Goal: Information Seeking & Learning: Check status

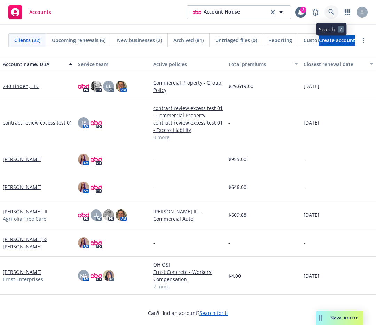
click at [328, 14] on icon at bounding box center [331, 12] width 6 height 6
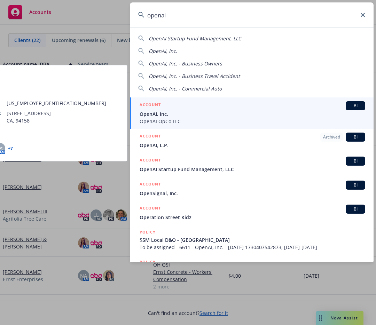
type input "openai"
click at [157, 119] on span "OpenAI OpCo LLC" at bounding box center [253, 121] width 226 height 7
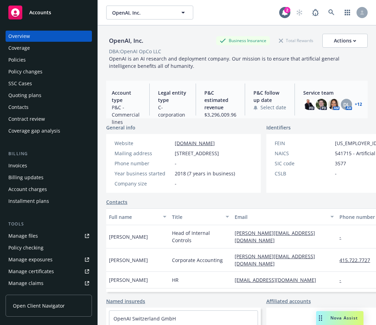
click at [36, 308] on span "Open Client Navigator" at bounding box center [39, 305] width 52 height 7
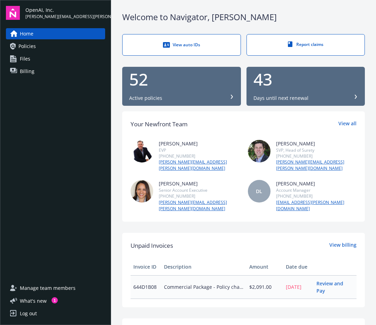
click at [48, 42] on link "Policies" at bounding box center [55, 46] width 99 height 11
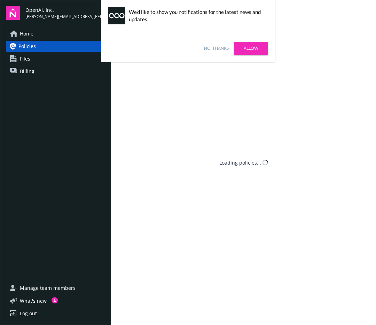
click at [216, 46] on link "No, thanks" at bounding box center [216, 48] width 25 height 6
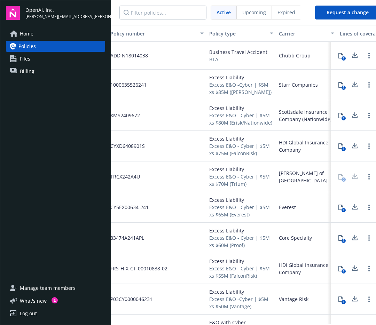
scroll to position [0, 5]
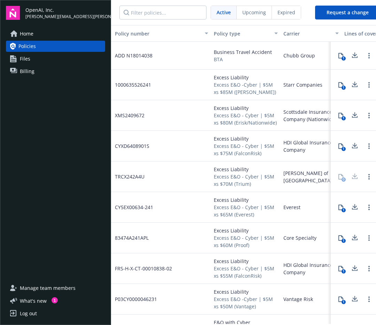
click at [173, 55] on div "ADD N18014038" at bounding box center [159, 56] width 104 height 28
click at [153, 54] on div "ADD N18014038" at bounding box center [159, 56] width 104 height 28
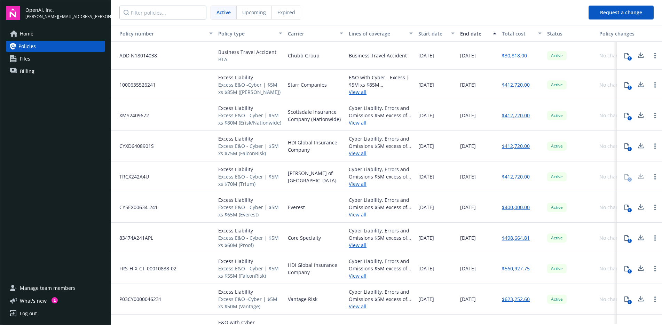
scroll to position [0, 23]
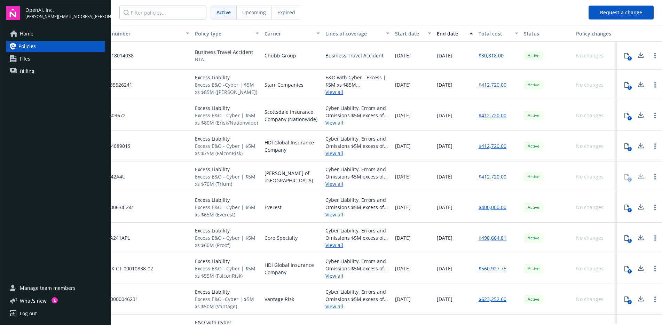
click at [376, 55] on link "$30,818.00" at bounding box center [491, 55] width 25 height 7
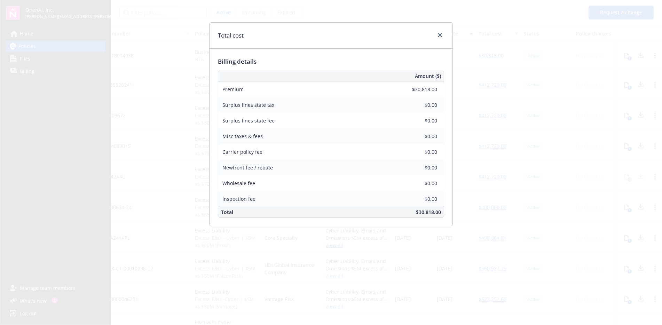
click at [376, 100] on div "Total cost Billing details Amount ($) Premium $30,818.00 Surplus lines state ta…" at bounding box center [331, 162] width 662 height 325
click at [376, 38] on link "close" at bounding box center [440, 35] width 8 height 8
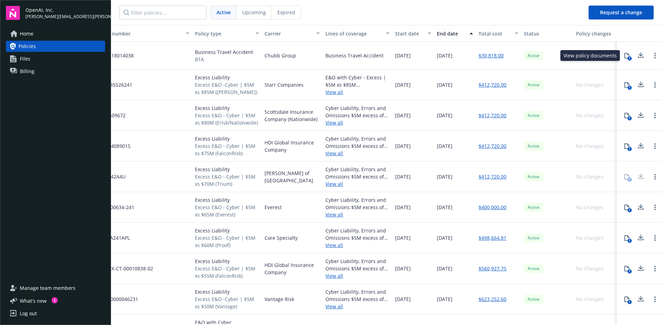
click at [376, 57] on icon at bounding box center [628, 56] width 6 height 6
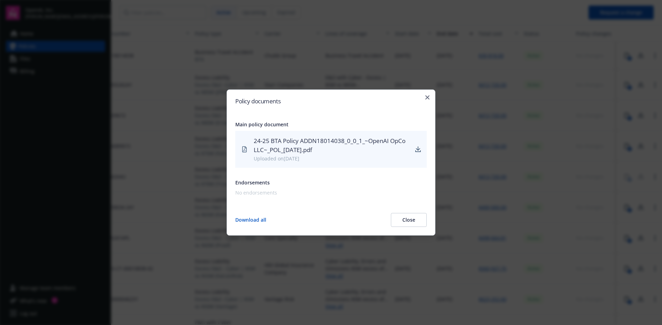
click at [376, 221] on button "Close" at bounding box center [409, 220] width 36 height 14
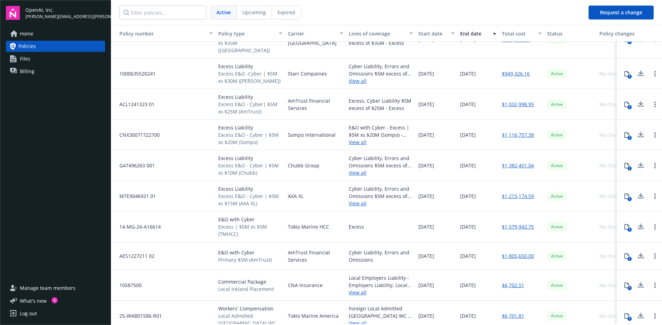
scroll to position [331, 23]
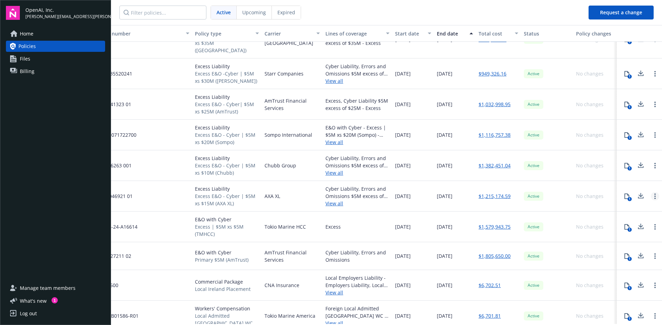
click at [376, 192] on link "Open options" at bounding box center [655, 196] width 8 height 8
click at [362, 188] on div "Cyber Liability, Errors and Omissions $5M excess of $15M - Excess" at bounding box center [358, 192] width 64 height 15
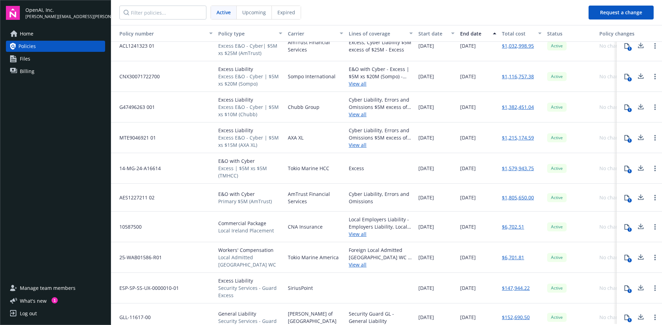
scroll to position [0, 0]
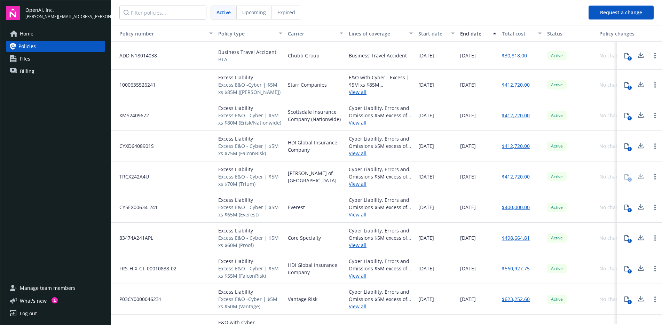
click at [253, 11] on span "Upcoming" at bounding box center [254, 12] width 24 height 7
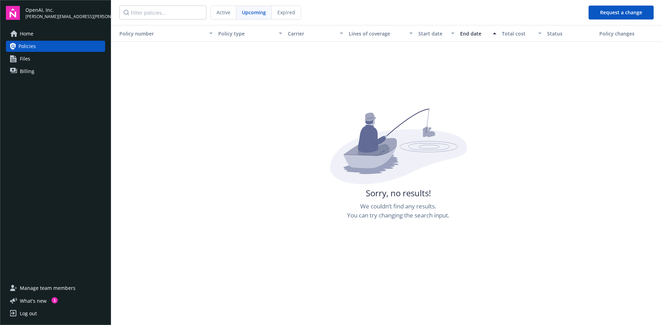
click at [288, 7] on div "Expired" at bounding box center [286, 12] width 29 height 13
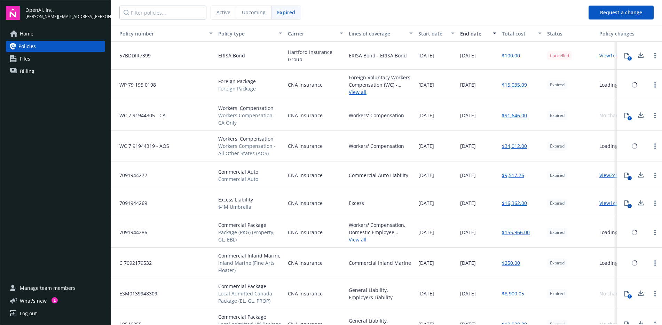
click at [218, 11] on span "Active" at bounding box center [224, 12] width 14 height 7
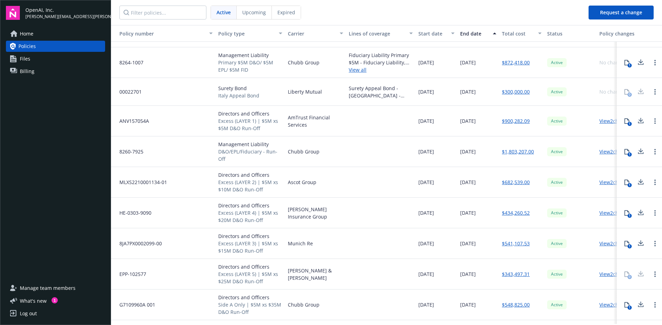
scroll to position [1192, 0]
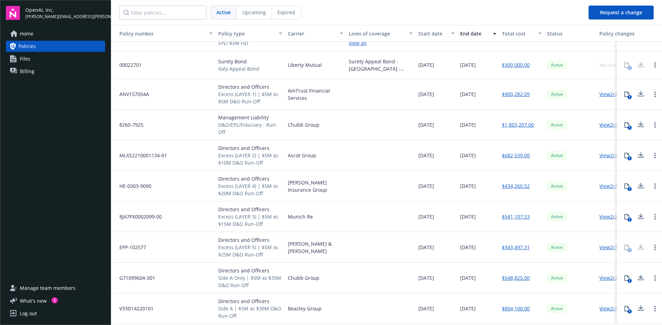
click at [349, 92] on div at bounding box center [381, 94] width 70 height 31
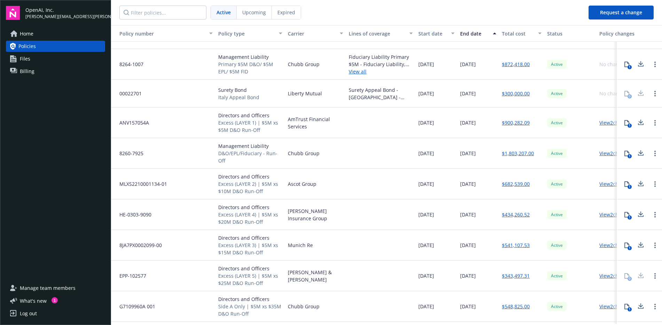
scroll to position [1163, 0]
click at [359, 70] on link "View all" at bounding box center [381, 71] width 64 height 7
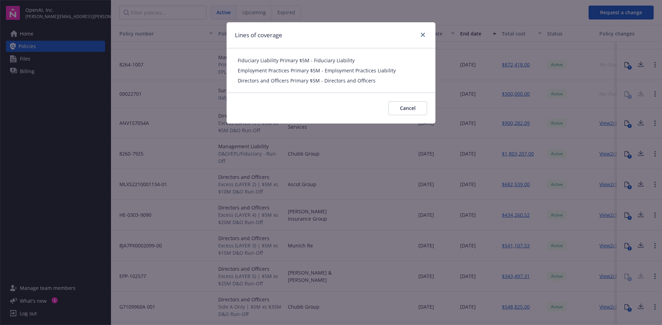
click at [376, 38] on div "Lines of coverage" at bounding box center [331, 35] width 209 height 26
click at [376, 38] on div at bounding box center [421, 35] width 11 height 9
click at [376, 35] on icon "close" at bounding box center [423, 35] width 4 height 4
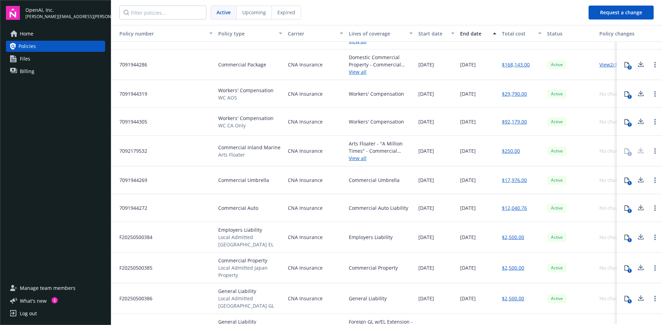
scroll to position [703, 0]
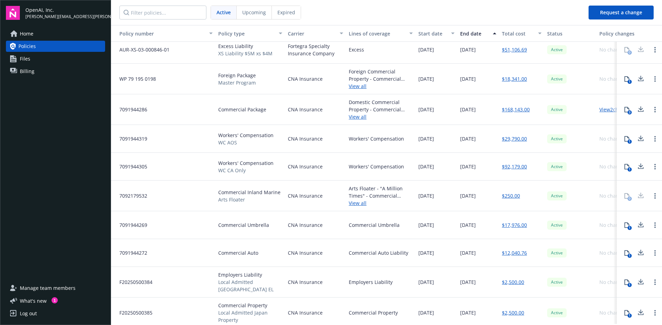
click at [282, 34] on div "button" at bounding box center [281, 33] width 3 height 16
click at [262, 33] on div "Policy type" at bounding box center [246, 33] width 56 height 7
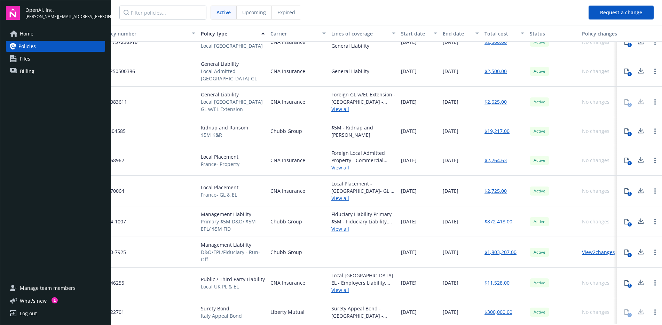
scroll to position [1100, 23]
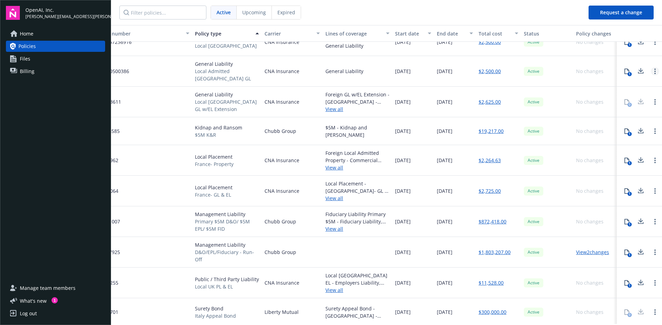
click at [376, 70] on link "Open options" at bounding box center [655, 71] width 8 height 8
click at [376, 99] on div "No changes" at bounding box center [590, 101] width 28 height 7
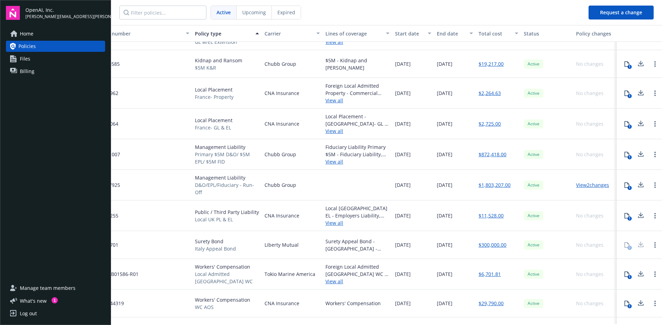
scroll to position [1186, 23]
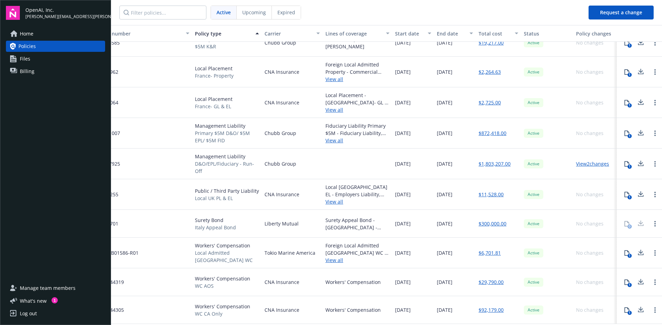
click at [341, 24] on nav "Active Upcoming Expired" at bounding box center [347, 12] width 472 height 25
click at [341, 35] on div "Lines of coverage" at bounding box center [354, 33] width 56 height 7
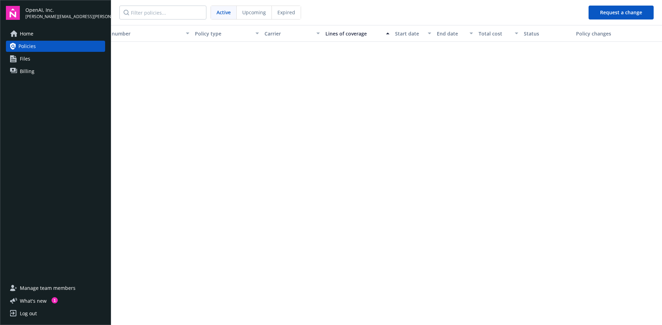
scroll to position [0, 23]
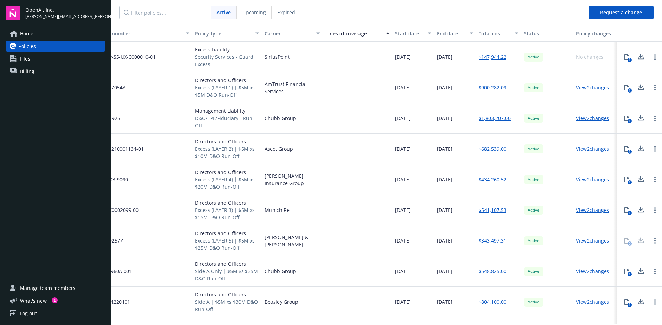
click at [199, 66] on span "Security Services - Guard Excess" at bounding box center [227, 60] width 64 height 15
click at [68, 33] on link "Home" at bounding box center [55, 33] width 99 height 11
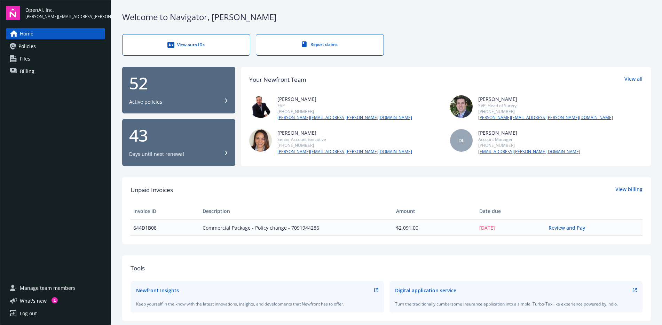
click at [18, 59] on link "Files" at bounding box center [55, 58] width 99 height 11
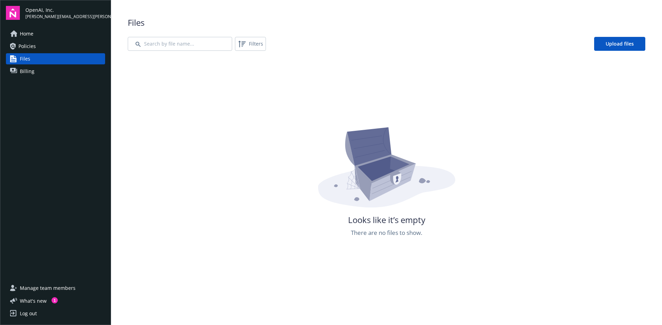
click at [56, 72] on link "Billing" at bounding box center [55, 71] width 99 height 11
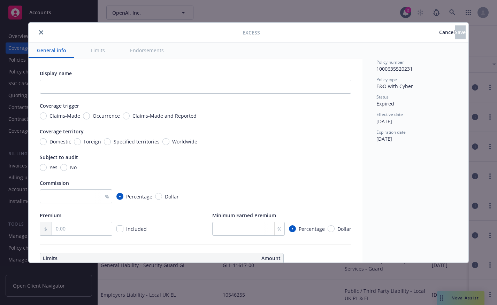
type textarea "x"
